Goal: Task Accomplishment & Management: Use online tool/utility

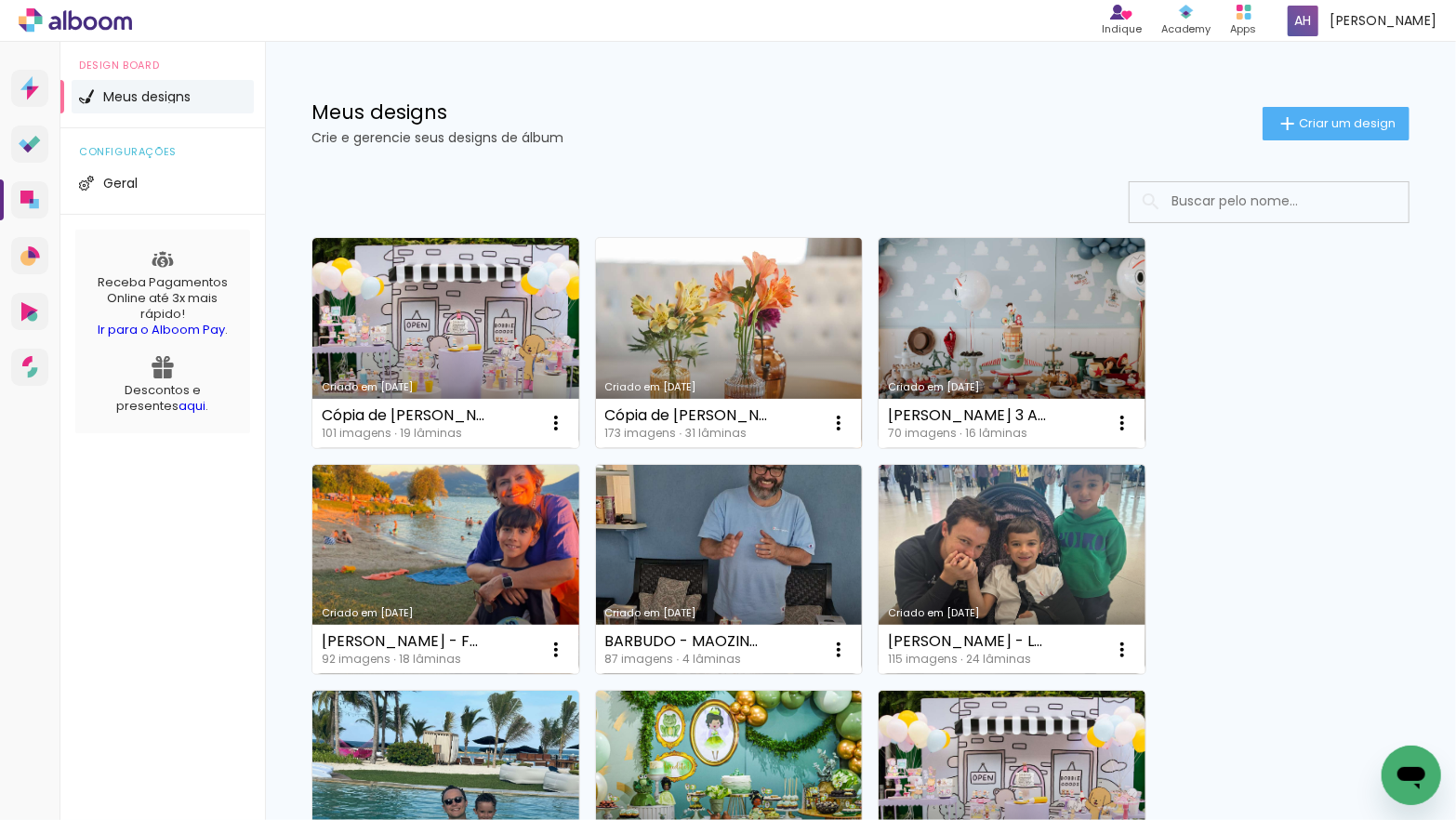
click at [714, 350] on link "Criado em [DATE]" at bounding box center [728, 343] width 267 height 210
